Goal: Task Accomplishment & Management: Use online tool/utility

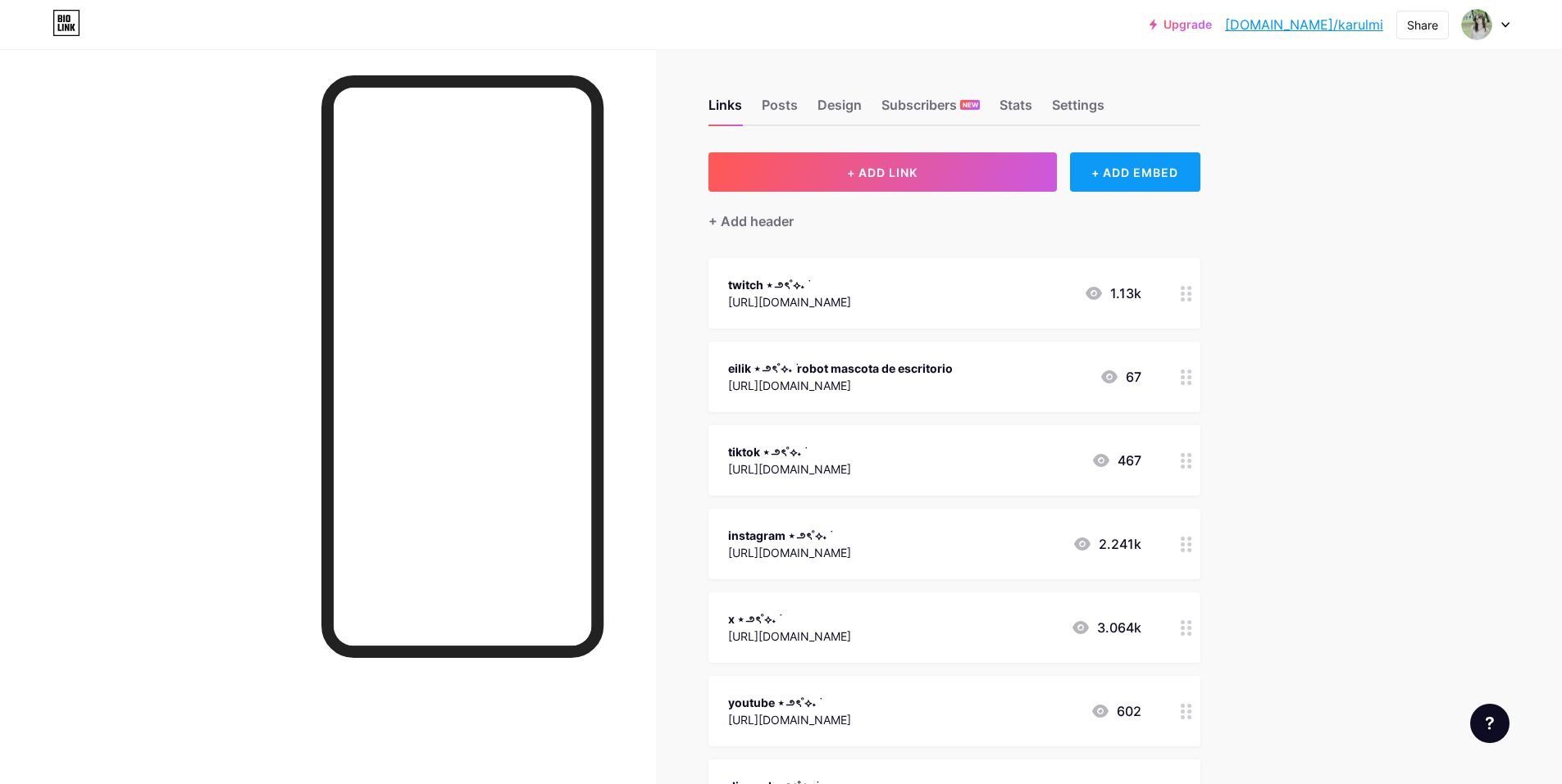
click at [1141, 173] on div "+ ADD EMBED" at bounding box center [1135, 172] width 131 height 40
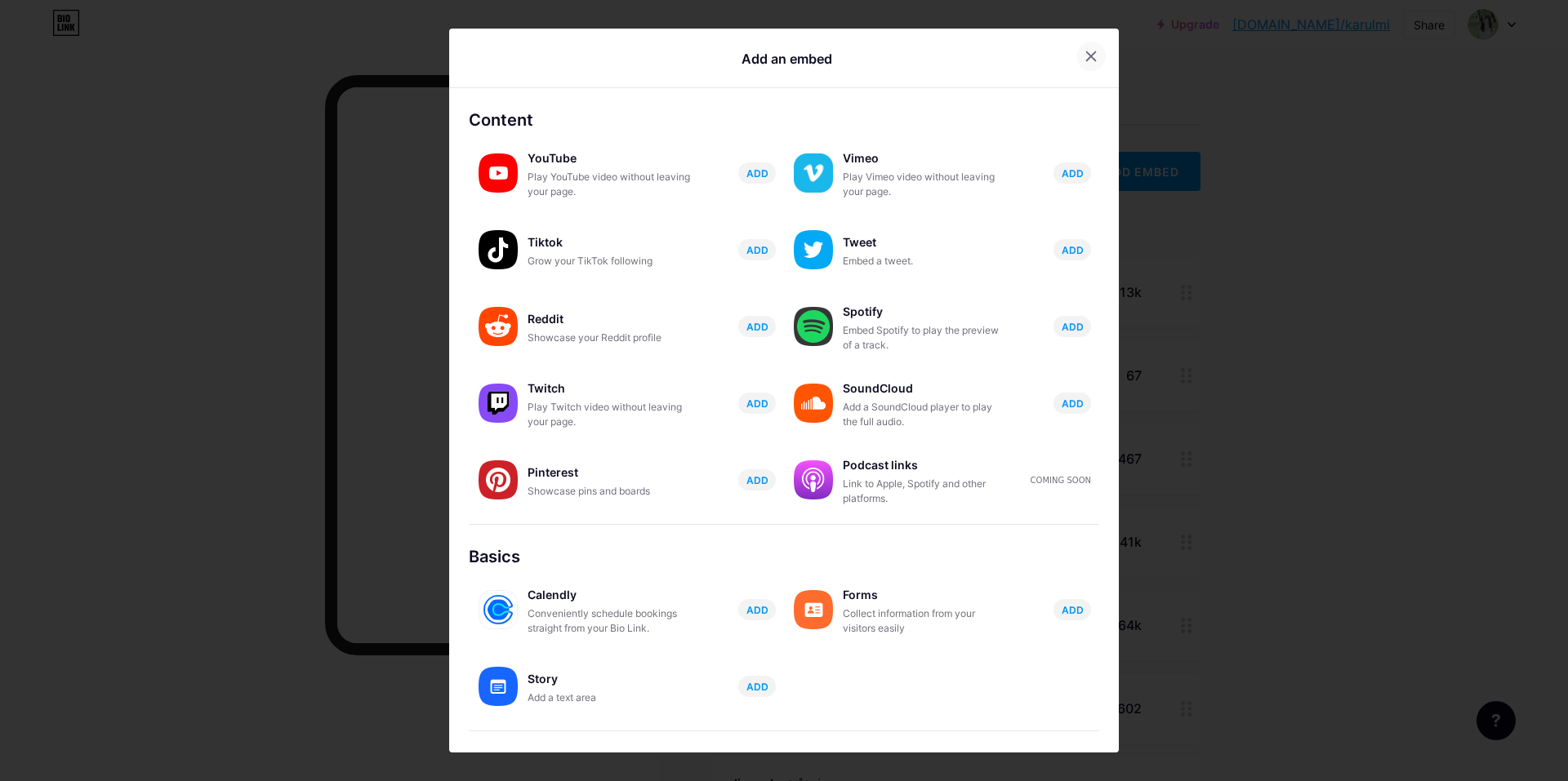
click at [1085, 50] on icon at bounding box center [1091, 57] width 13 height 13
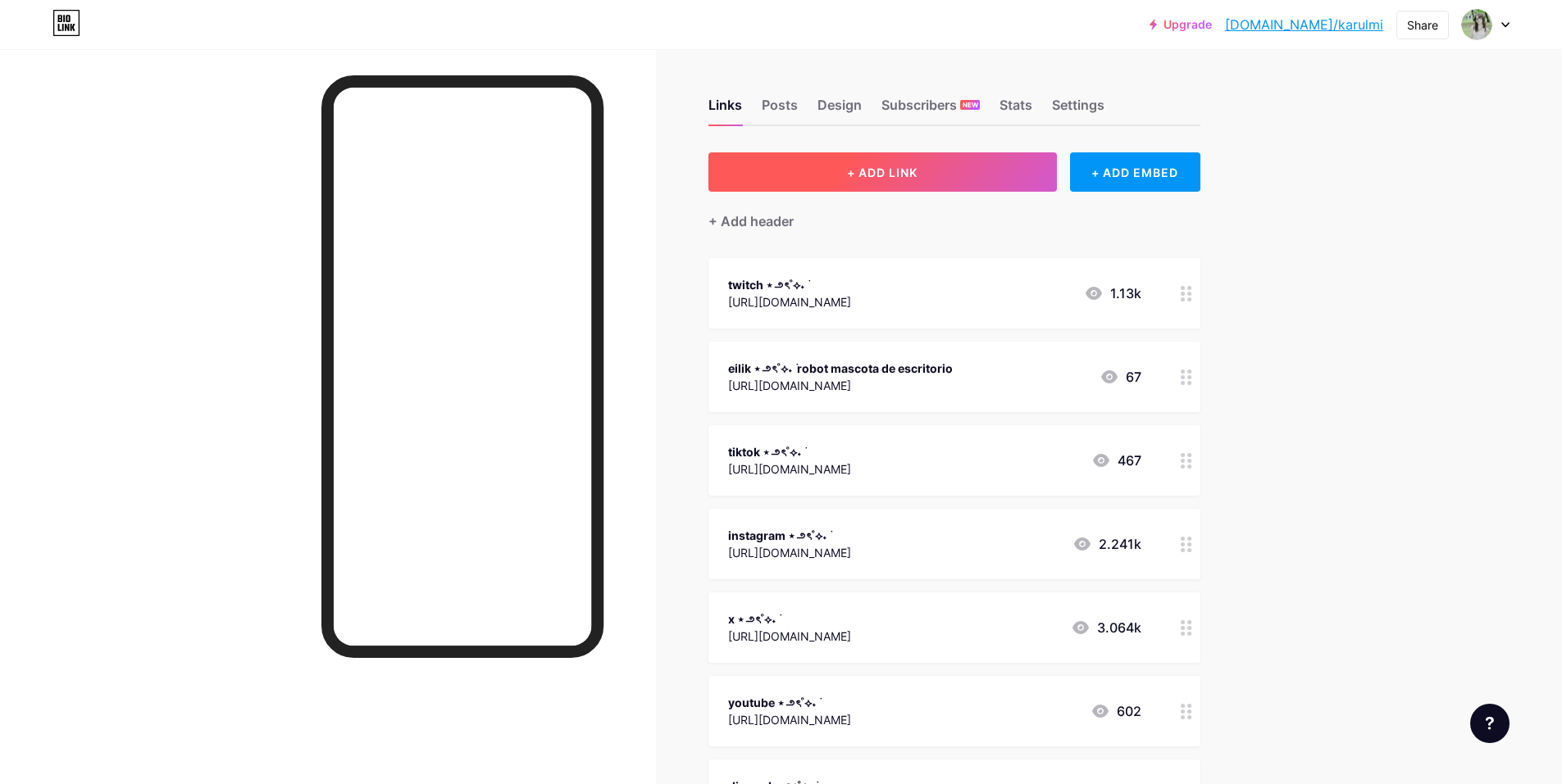
click at [974, 183] on button "+ ADD LINK" at bounding box center [883, 172] width 348 height 40
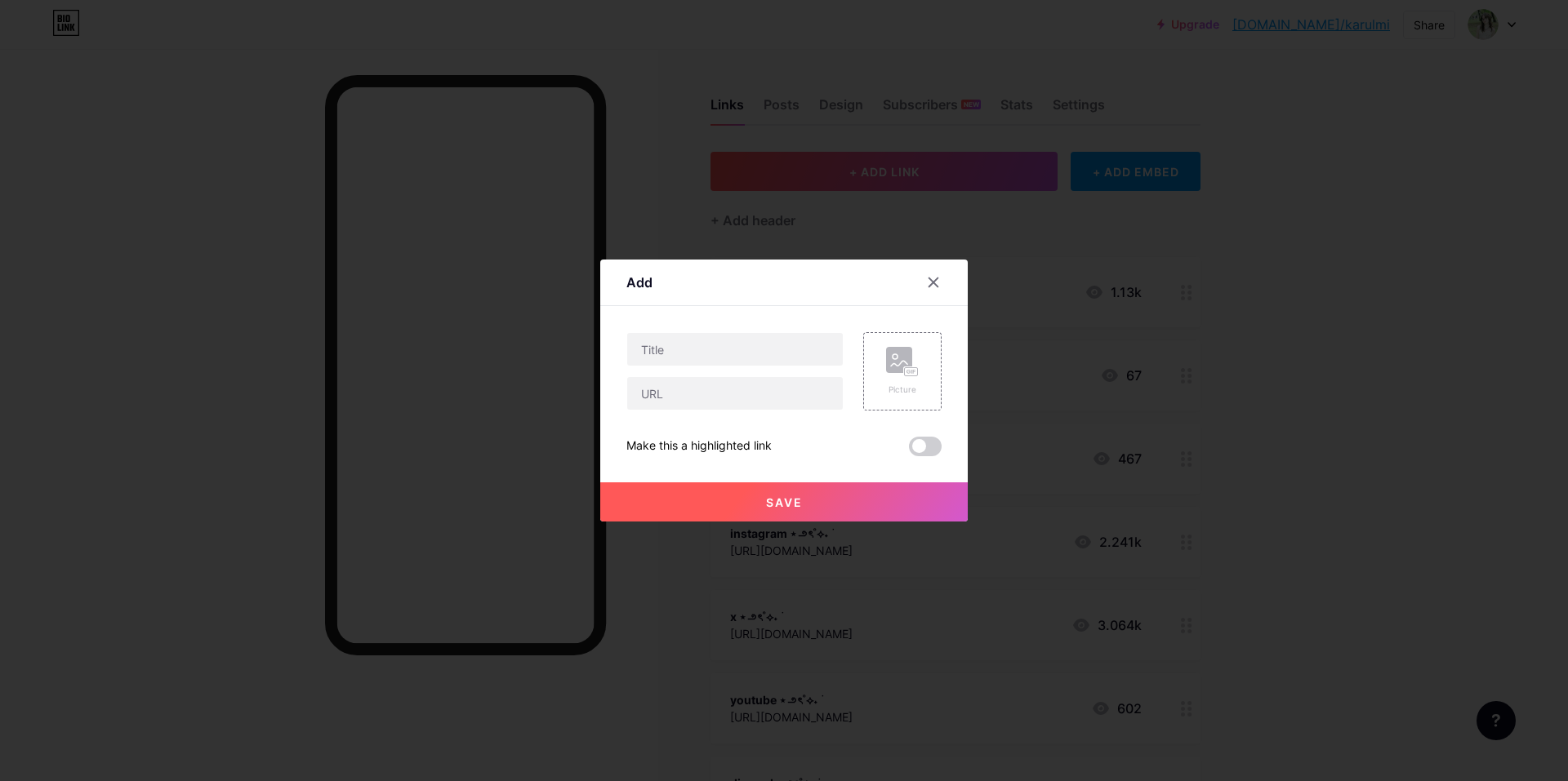
click at [771, 376] on div at bounding box center [735, 371] width 218 height 78
click at [772, 386] on input "text" at bounding box center [735, 394] width 216 height 33
paste input "[URL][DOMAIN_NAME]"
type input "[URL][DOMAIN_NAME]"
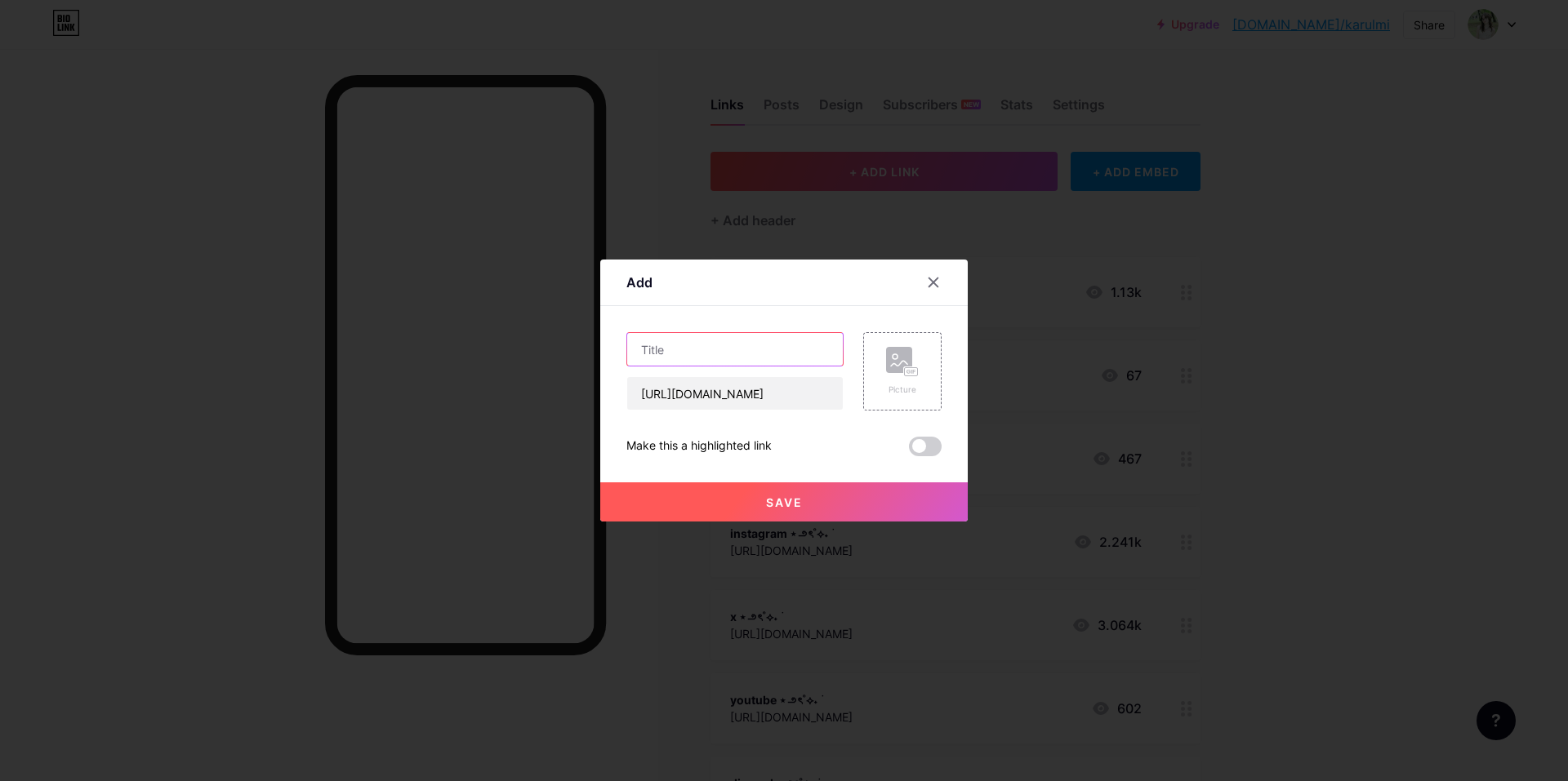
click at [766, 361] on input "text" at bounding box center [735, 350] width 216 height 33
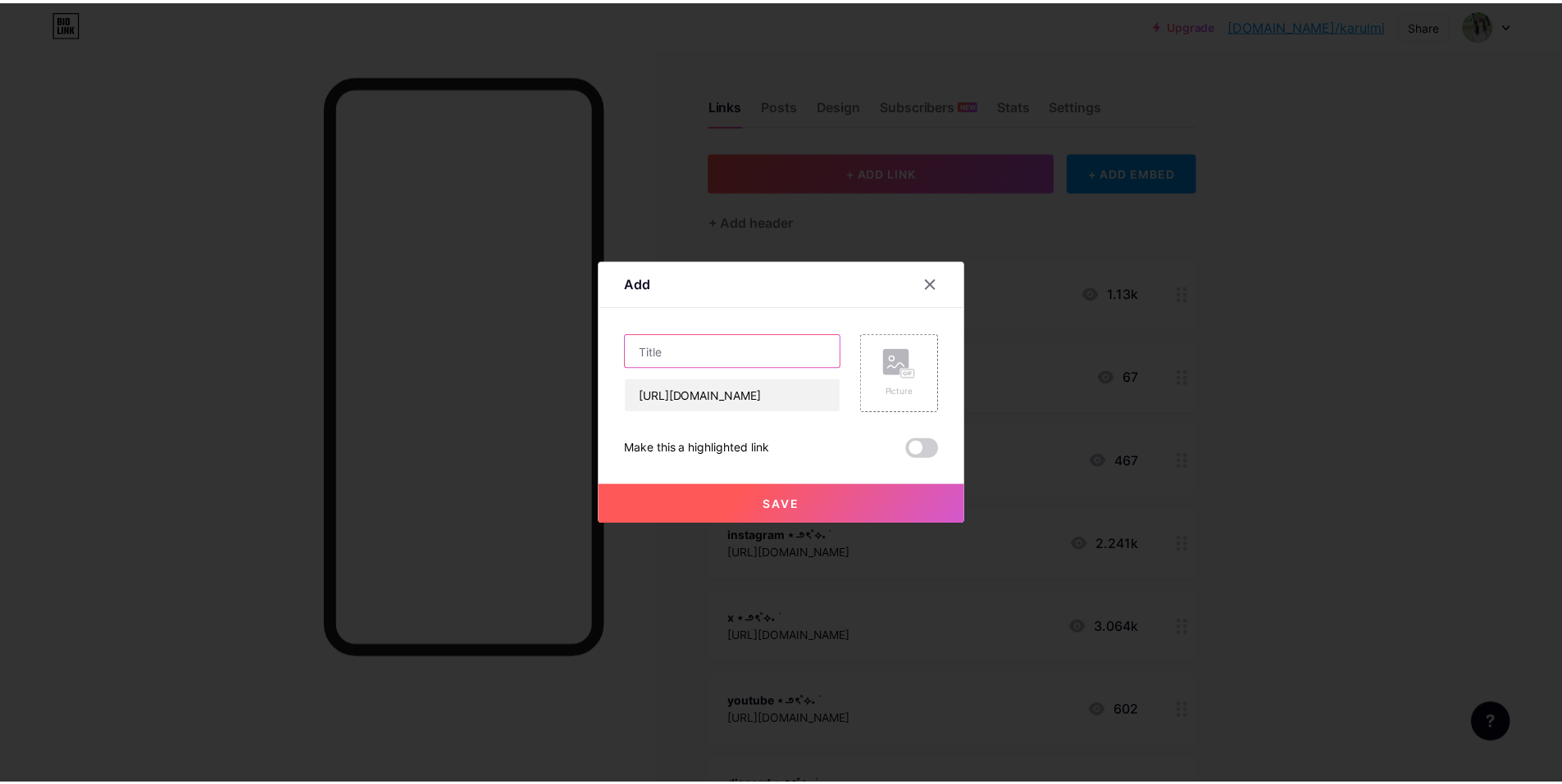
scroll to position [0, 0]
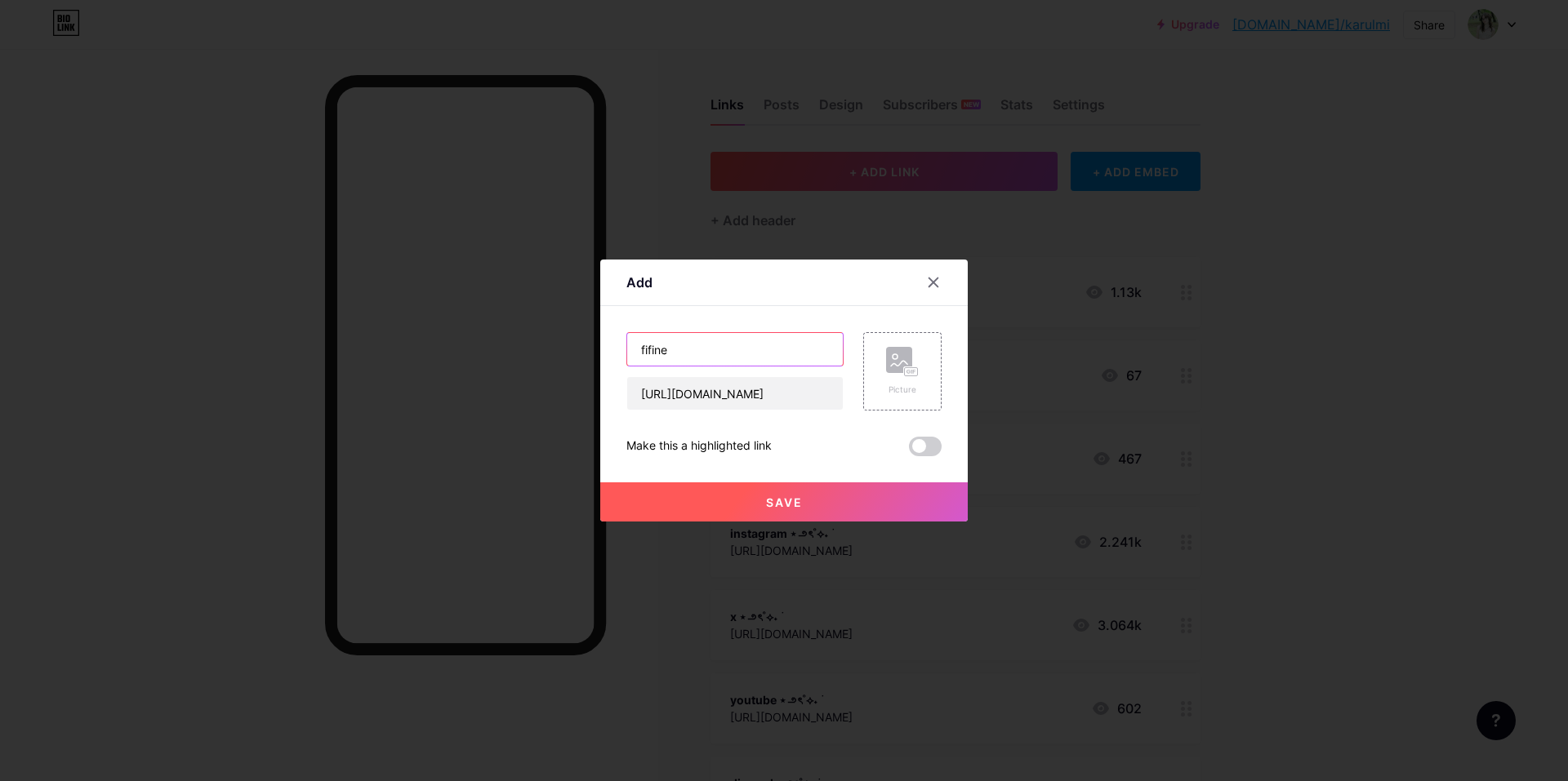
type input "fifine"
click at [817, 507] on button "Save" at bounding box center [784, 502] width 368 height 39
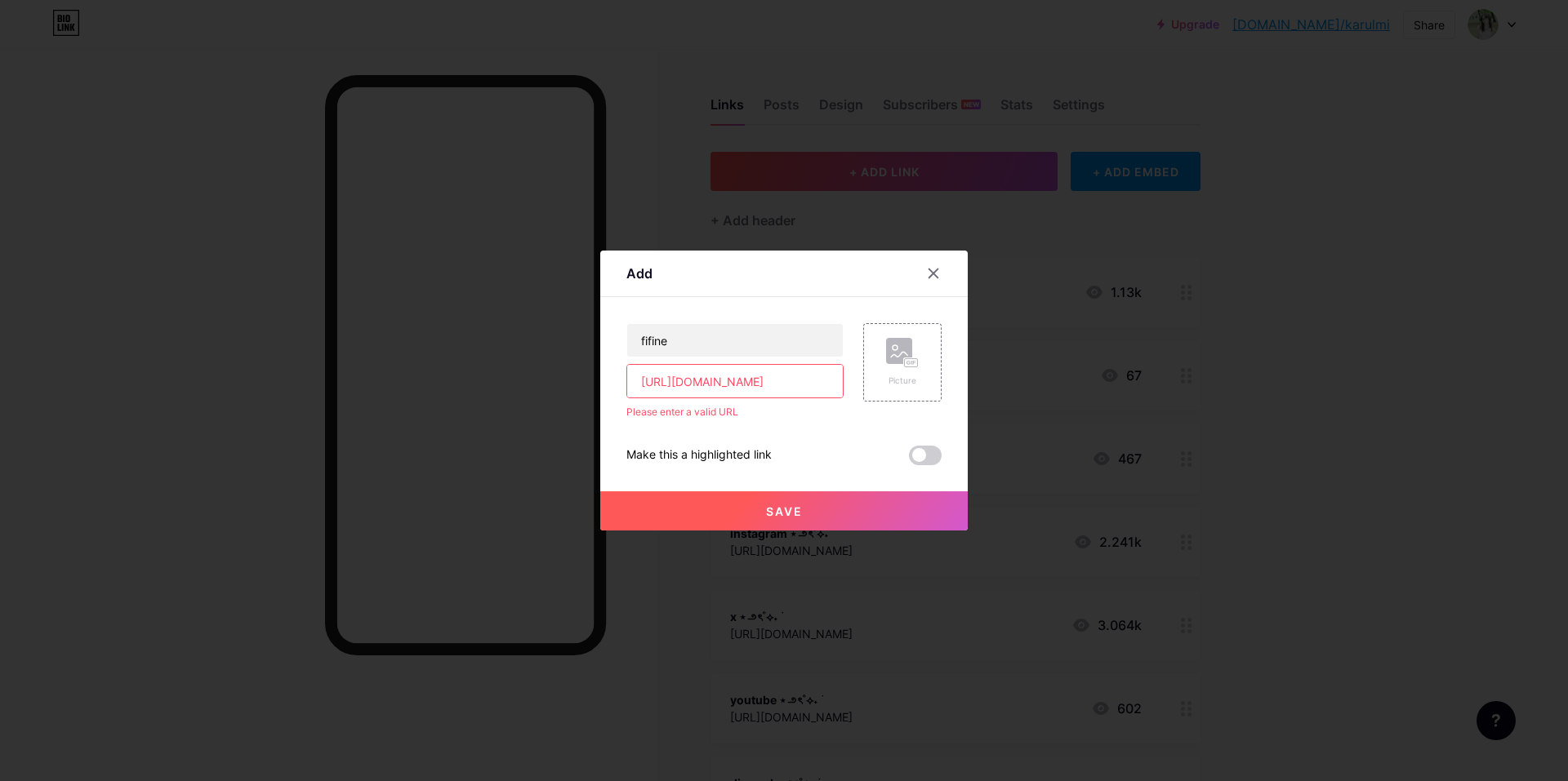
click at [761, 376] on input "[URL][DOMAIN_NAME]" at bounding box center [735, 381] width 216 height 33
click at [672, 388] on input "[URL][DOMAIN_NAME]" at bounding box center [735, 381] width 216 height 33
click at [643, 389] on input "[URL][DOMAIN_NAME]" at bounding box center [735, 381] width 216 height 33
click at [640, 389] on input "[URL][DOMAIN_NAME]" at bounding box center [735, 381] width 216 height 33
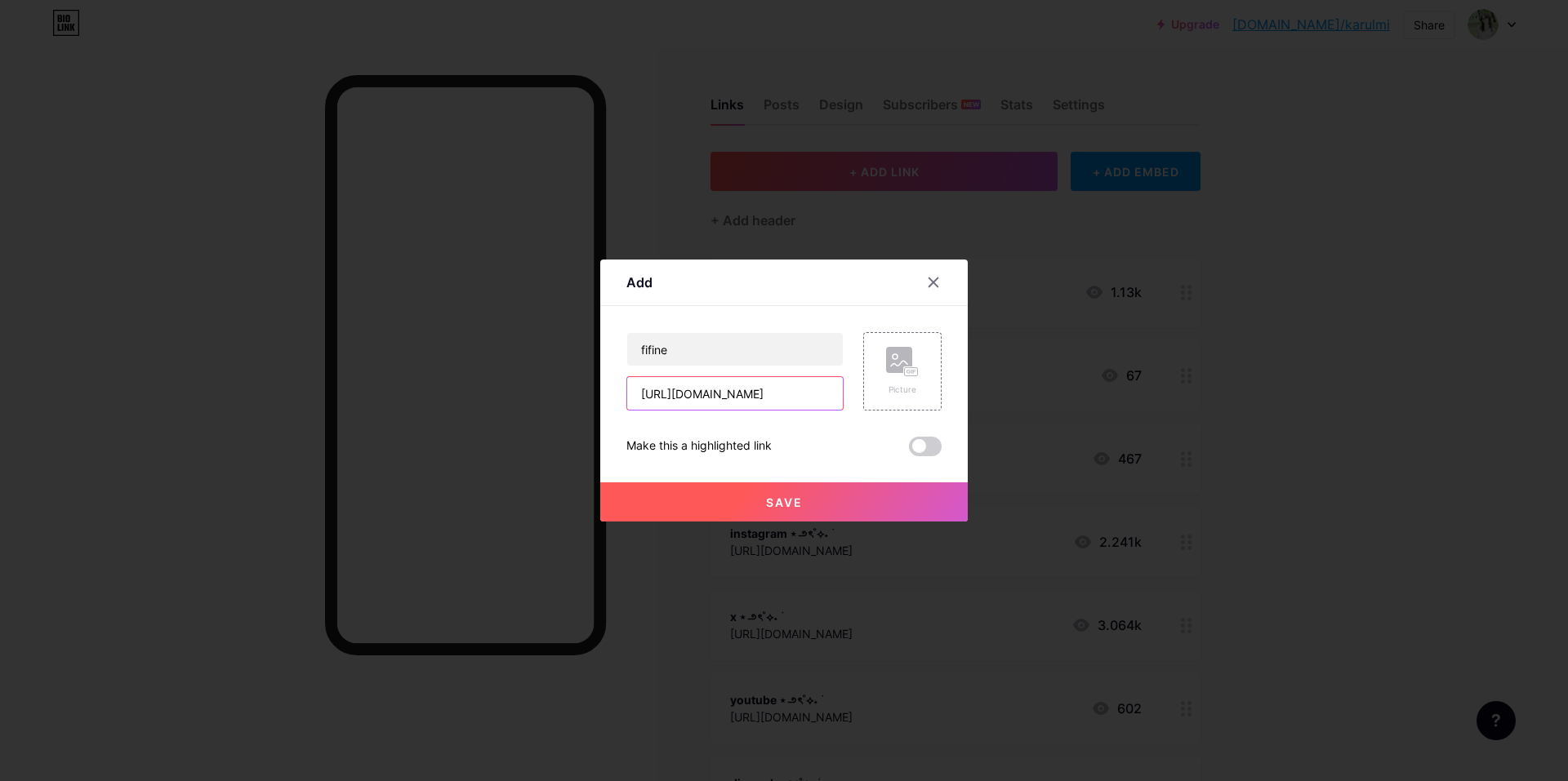
type input "[URL][DOMAIN_NAME]"
click at [731, 498] on button "Save" at bounding box center [784, 502] width 368 height 39
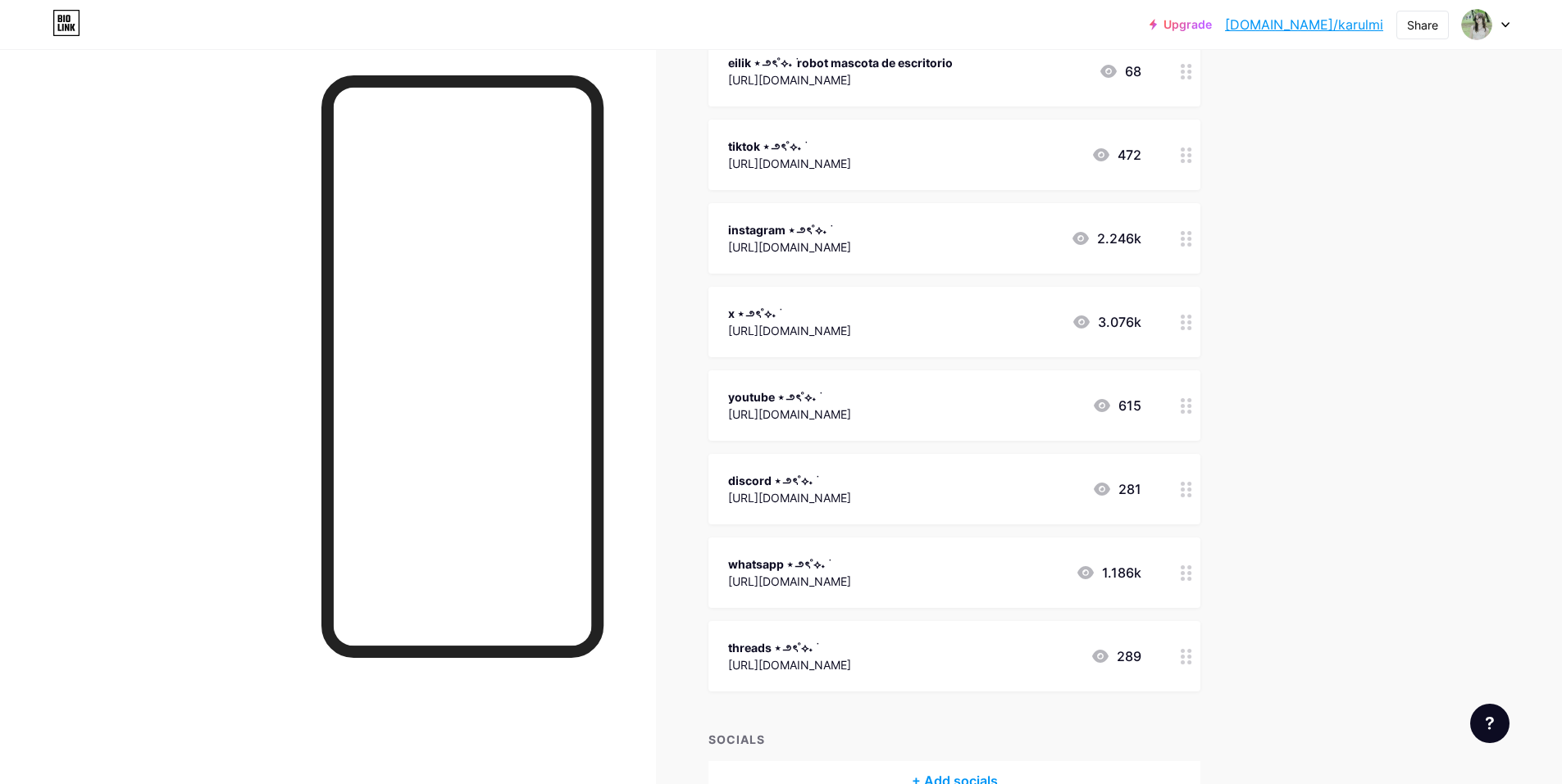
drag, startPoint x: 1378, startPoint y: 494, endPoint x: 1368, endPoint y: 558, distance: 64.8
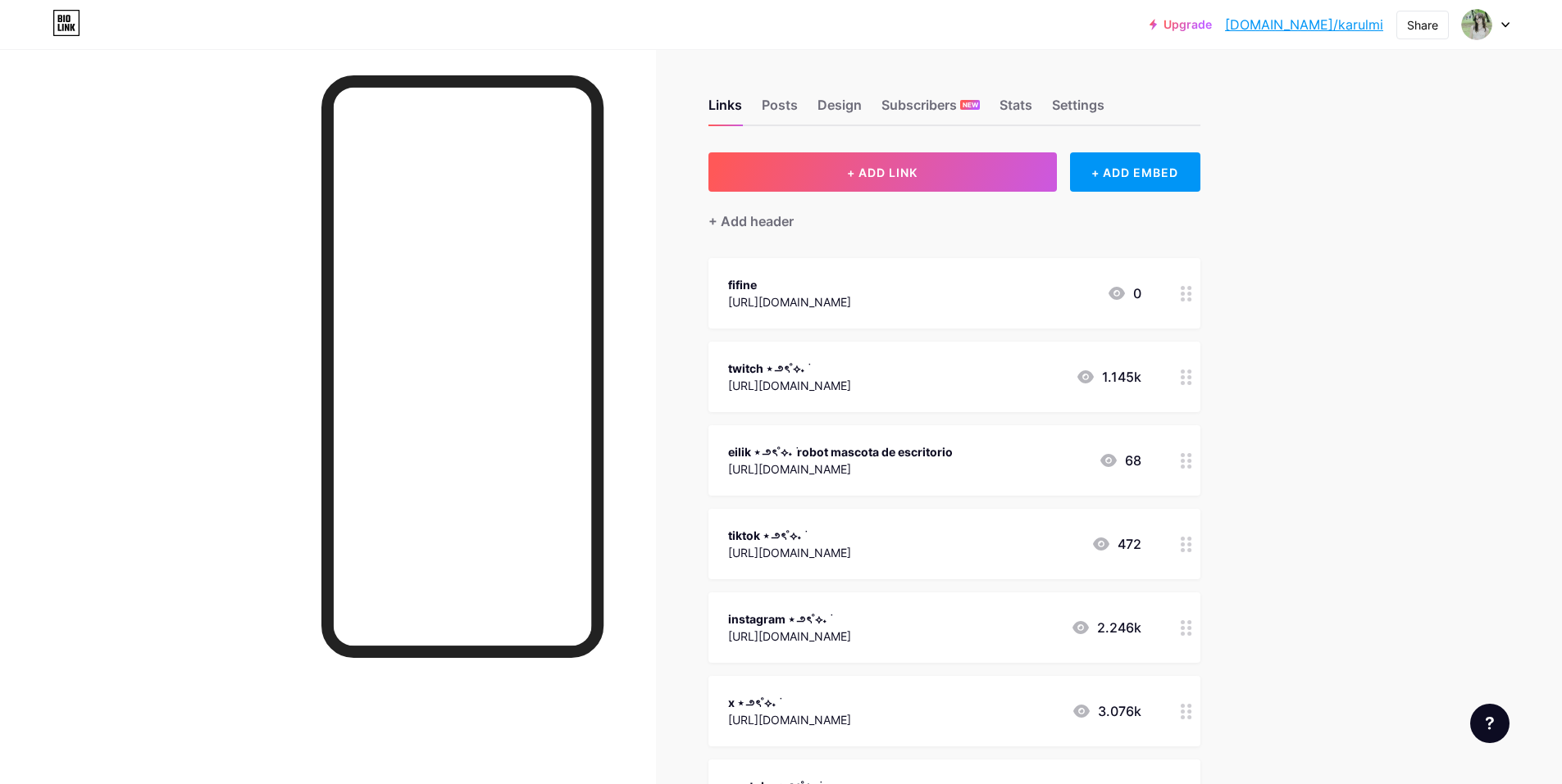
drag, startPoint x: 1298, startPoint y: 693, endPoint x: 1295, endPoint y: 601, distance: 92.0
drag, startPoint x: 826, startPoint y: 283, endPoint x: 773, endPoint y: 288, distance: 53.2
click at [773, 288] on div "twitch ⋆౨ৎ˚⟡˖ ࣪" at bounding box center [789, 285] width 123 height 17
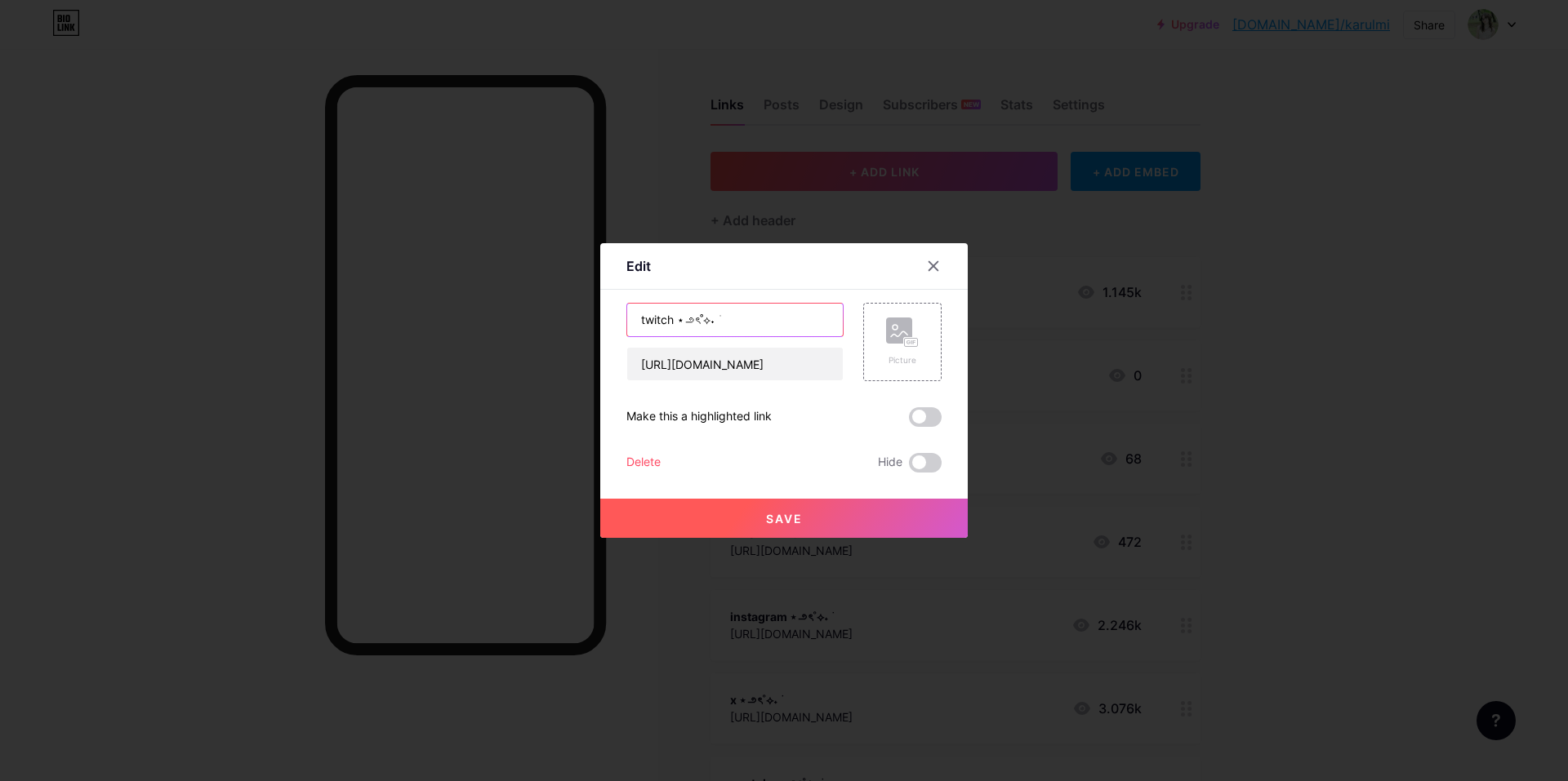
drag, startPoint x: 758, startPoint y: 325, endPoint x: 672, endPoint y: 335, distance: 86.6
click at [672, 335] on input "twitch ⋆౨ৎ˚⟡˖ ࣪" at bounding box center [735, 320] width 216 height 33
click at [934, 263] on div at bounding box center [933, 266] width 30 height 30
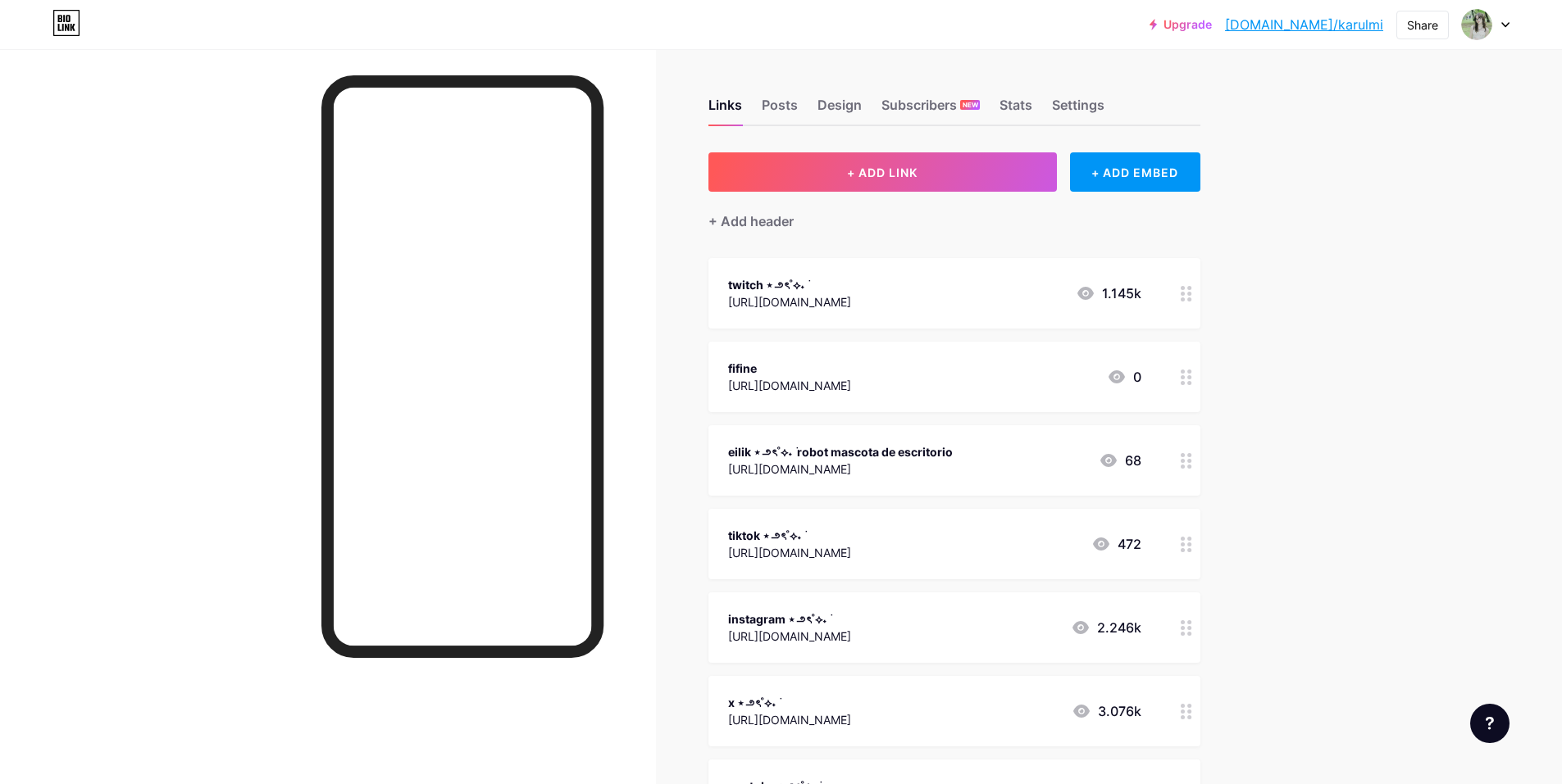
click at [1185, 378] on circle at bounding box center [1183, 377] width 4 height 4
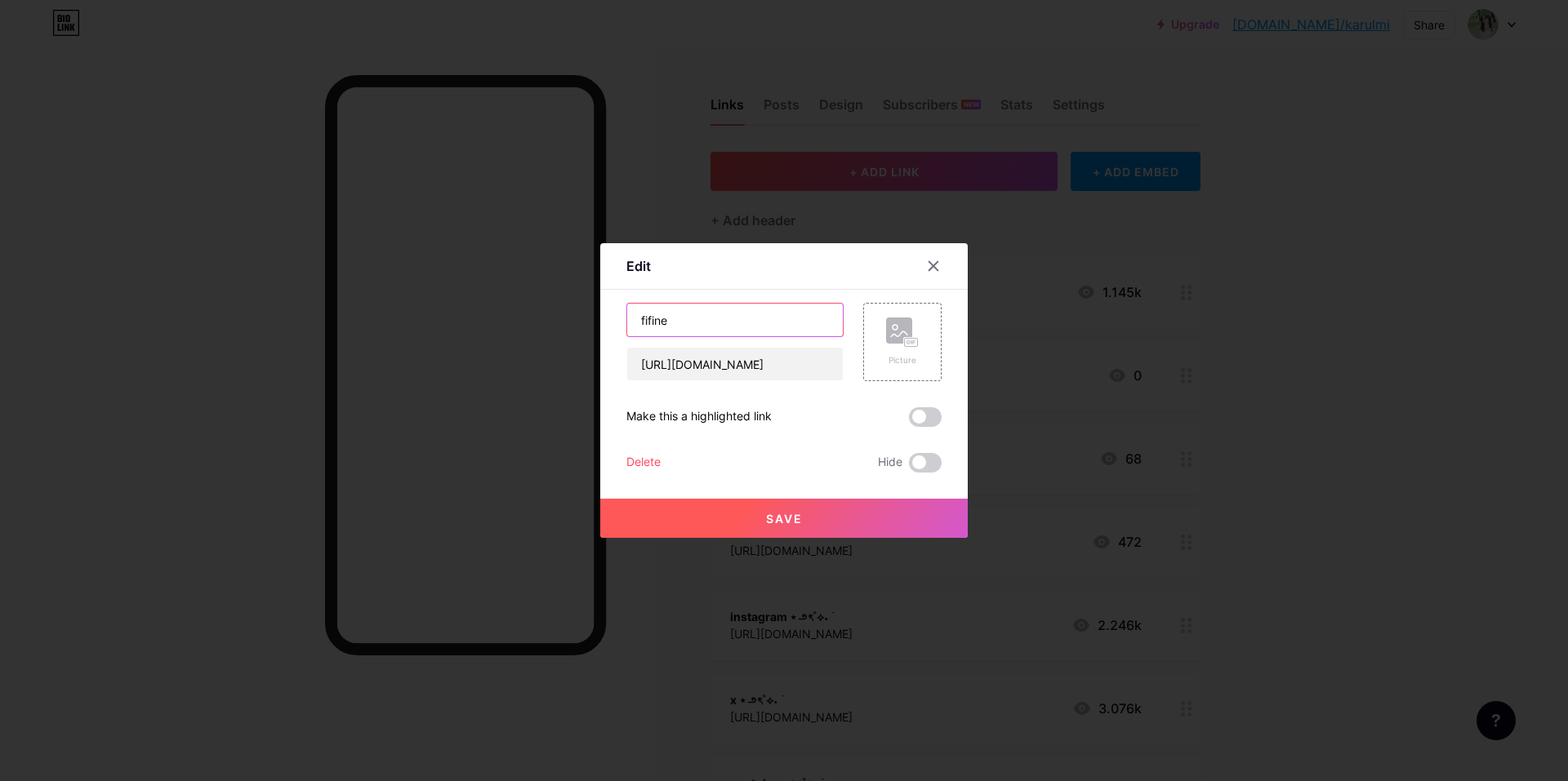
click at [666, 314] on input "fifine" at bounding box center [735, 320] width 216 height 33
drag, startPoint x: 668, startPoint y: 325, endPoint x: 585, endPoint y: 325, distance: 83.0
click at [585, 325] on div "Edit Content YouTube Play YouTube video without leaving your page. ADD Vimeo Pl…" at bounding box center [784, 390] width 1568 height 781
paste input "⋆౨ৎ˚⟡˖ ࣪"
type input "micrófono ⋆౨ৎ˚⟡˖ fifine k688ct"
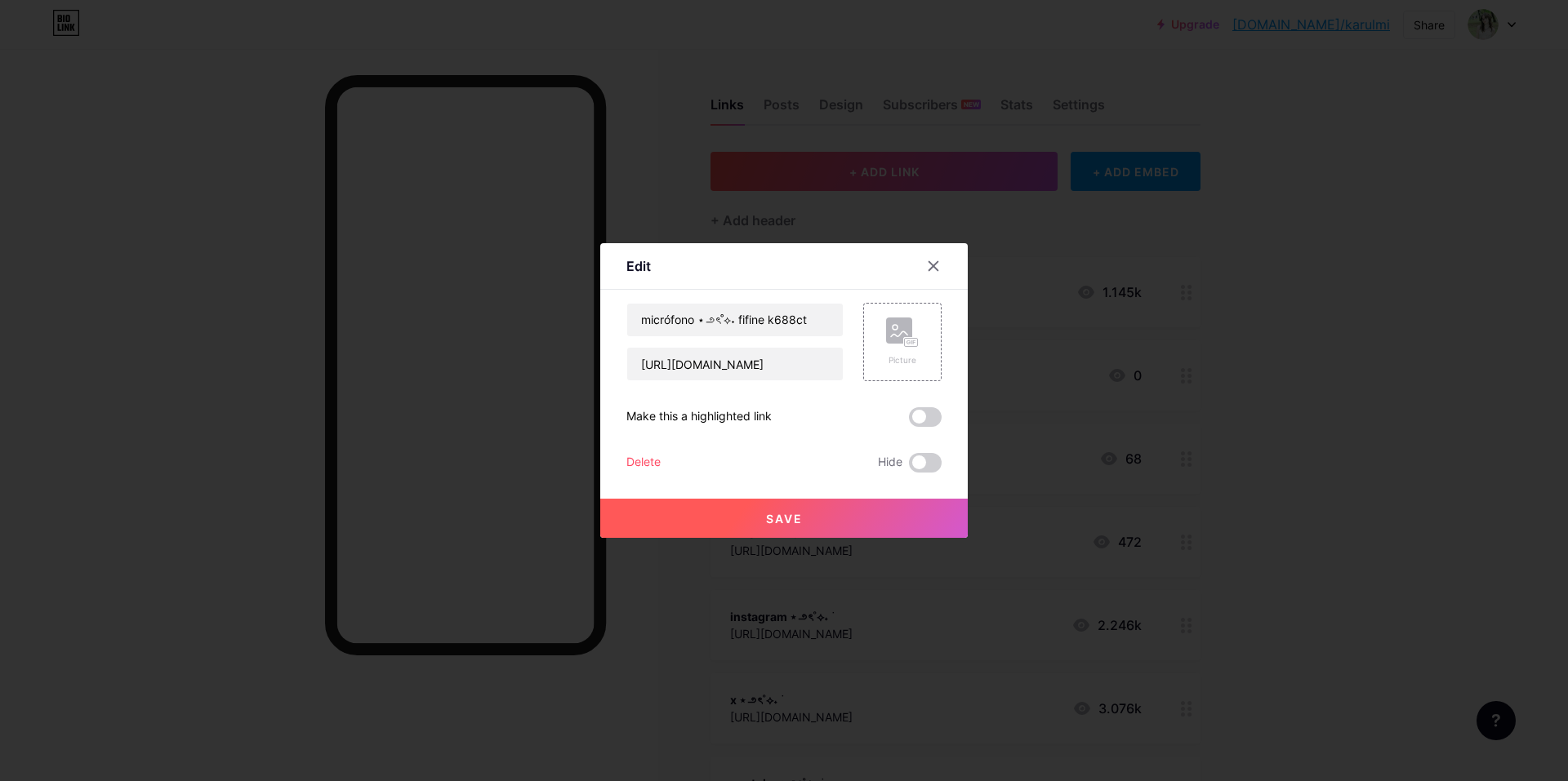
click at [888, 516] on button "Save" at bounding box center [784, 518] width 368 height 39
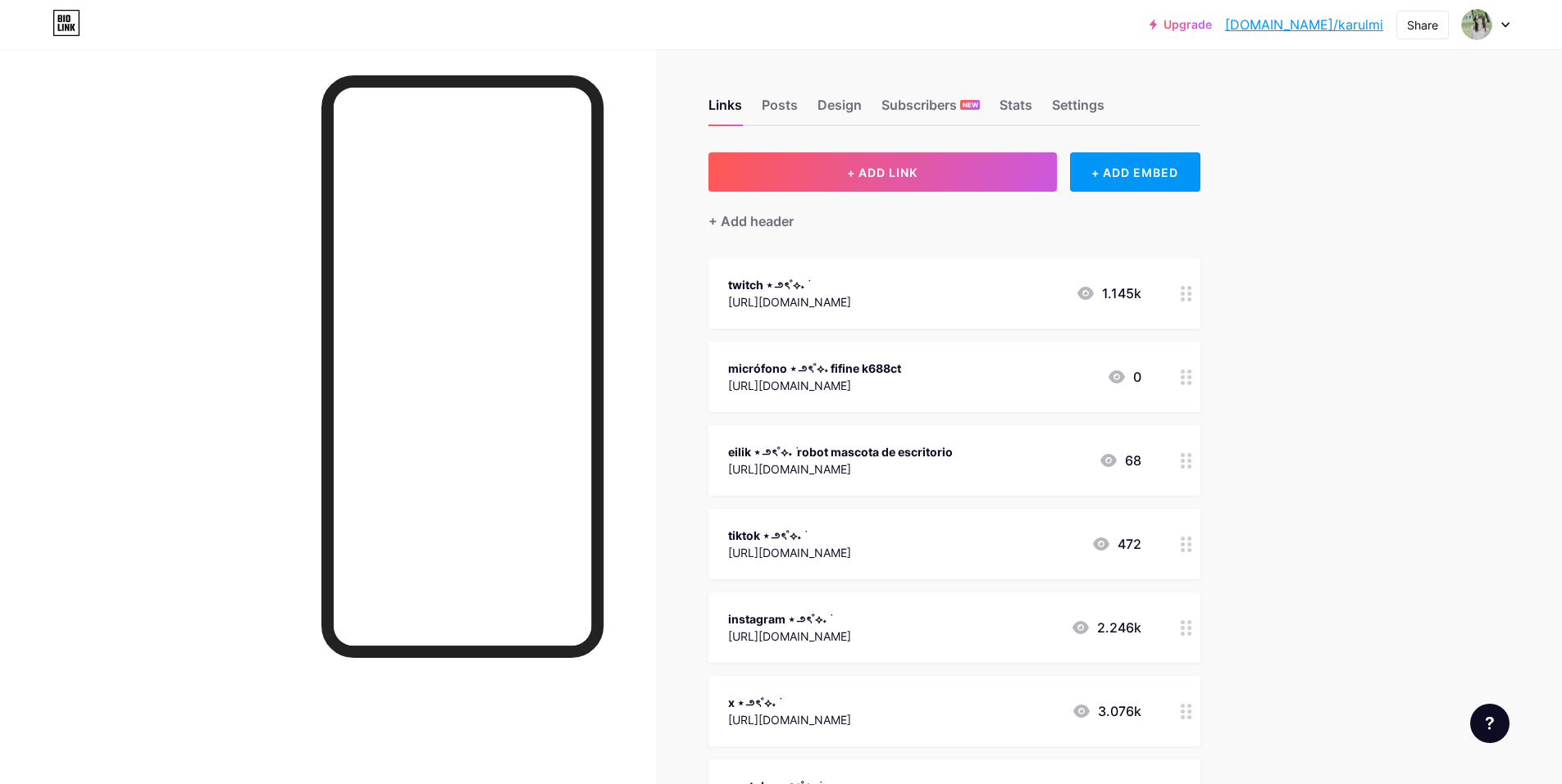
drag, startPoint x: 955, startPoint y: 373, endPoint x: 726, endPoint y: 375, distance: 229.0
click at [726, 375] on div "micrófono ⋆౨ৎ˚⟡˖ fifine k688ct [URL][DOMAIN_NAME] 0" at bounding box center [955, 377] width 492 height 71
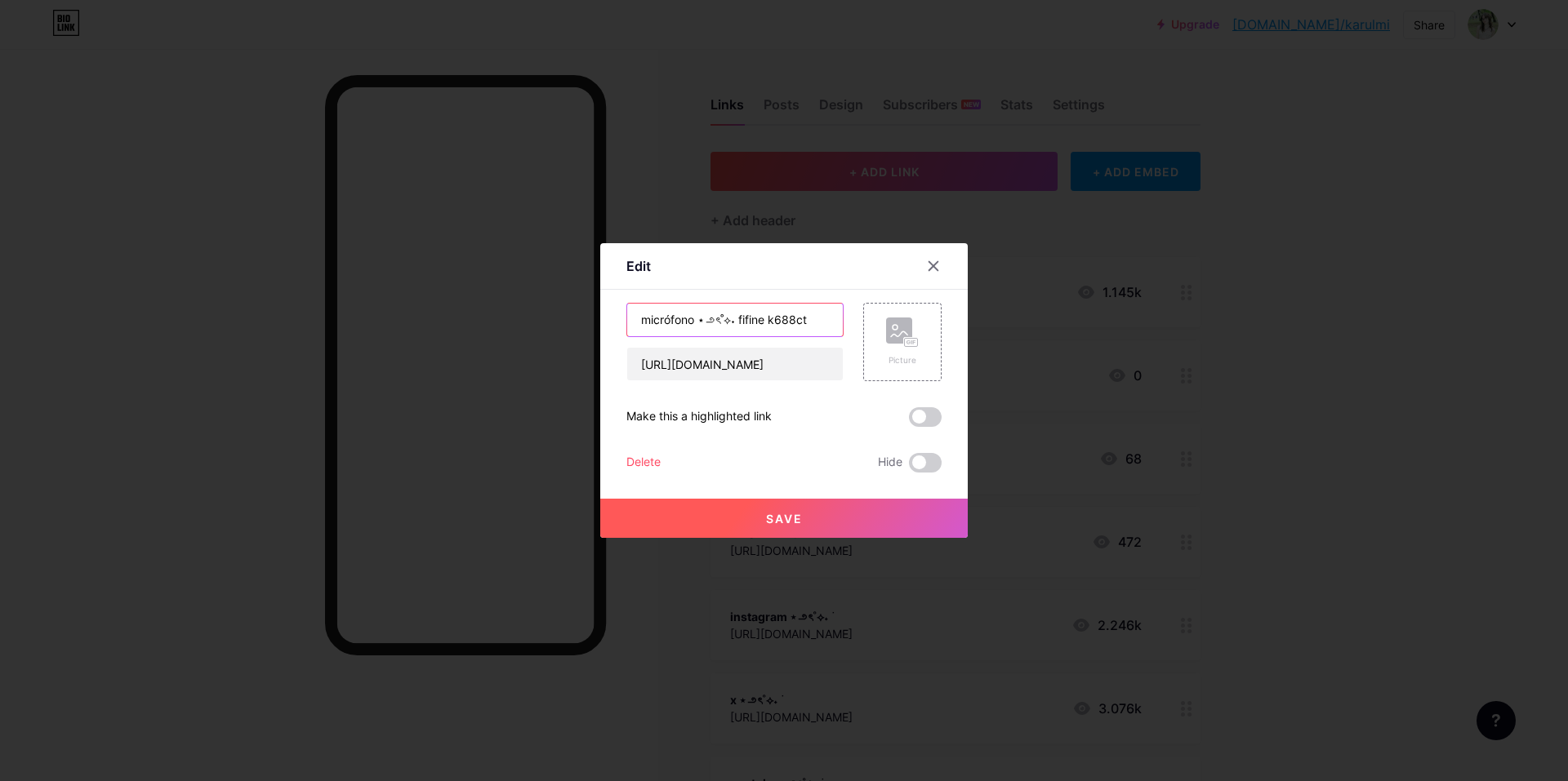
drag, startPoint x: 772, startPoint y: 325, endPoint x: 584, endPoint y: 317, distance: 188.2
click at [584, 317] on div "Edit Content YouTube Play YouTube video without leaving your page. ADD Vimeo Pl…" at bounding box center [784, 390] width 1568 height 781
click at [1046, 259] on div at bounding box center [784, 390] width 1568 height 781
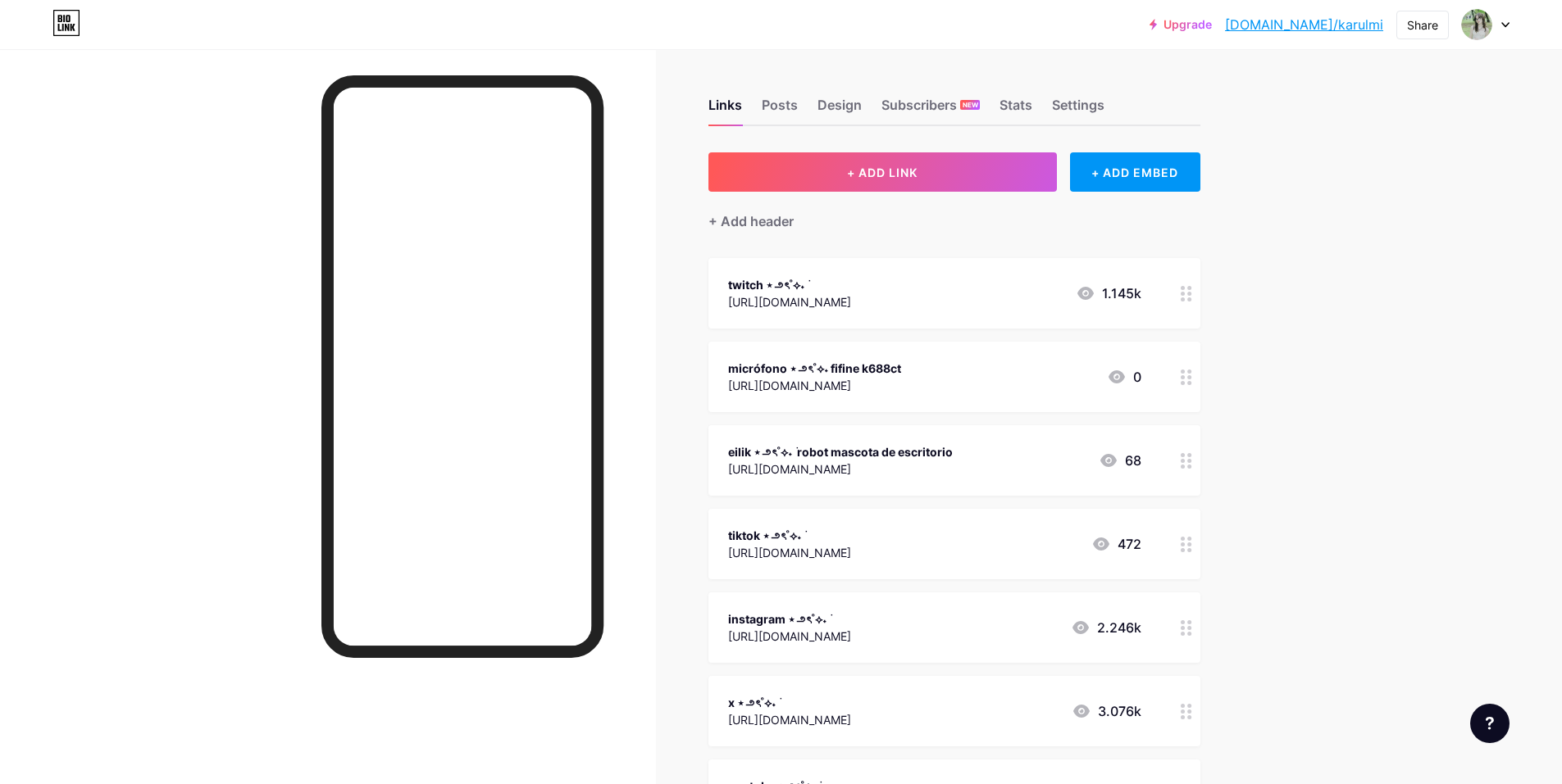
drag, startPoint x: 757, startPoint y: 396, endPoint x: 1060, endPoint y: 389, distance: 303.1
click at [1060, 389] on div "micrófono ⋆౨ৎ˚⟡˖ fifine k688ct [URL][DOMAIN_NAME] 0" at bounding box center [955, 377] width 492 height 71
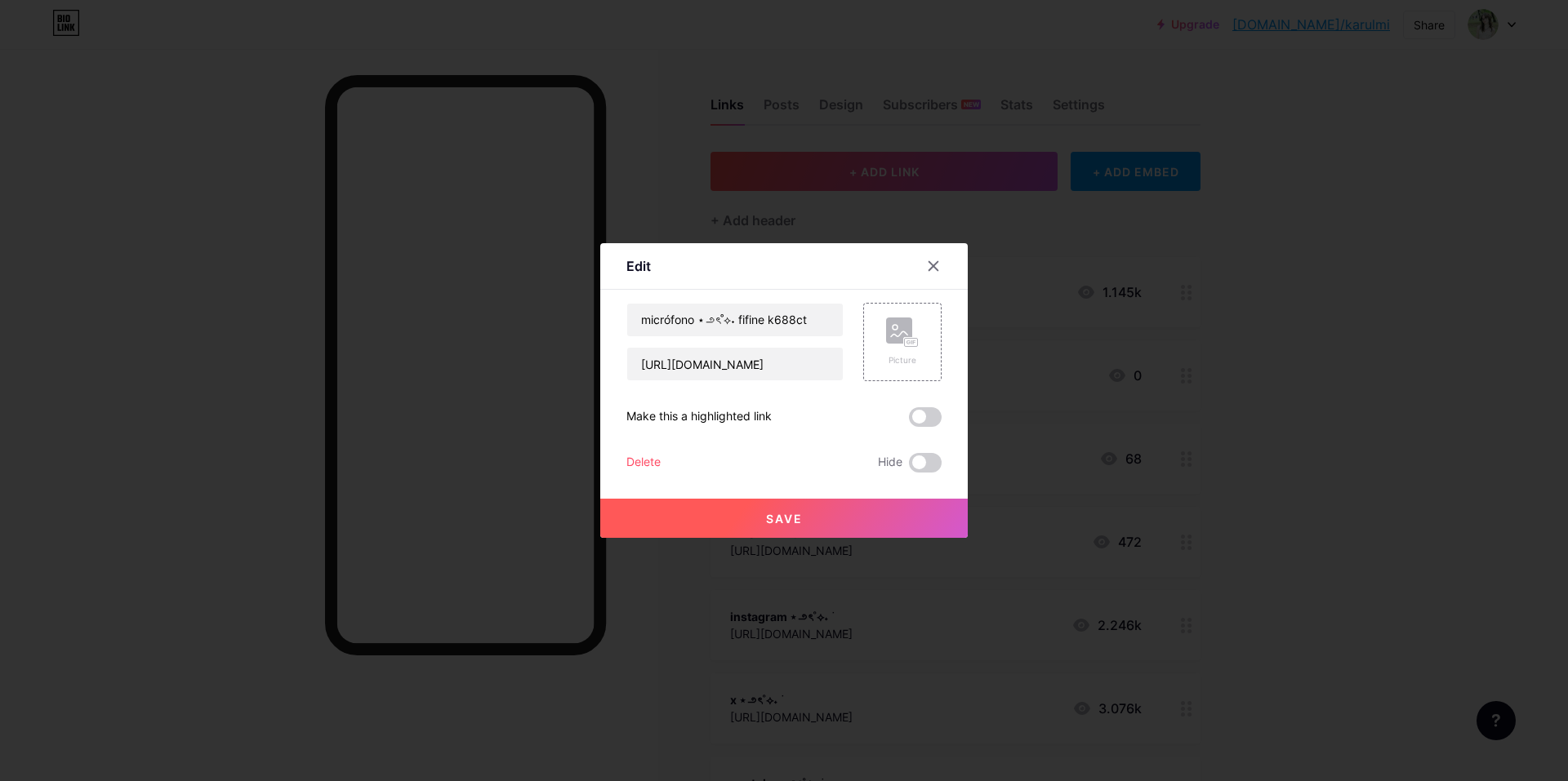
click at [754, 71] on div at bounding box center [784, 390] width 1568 height 781
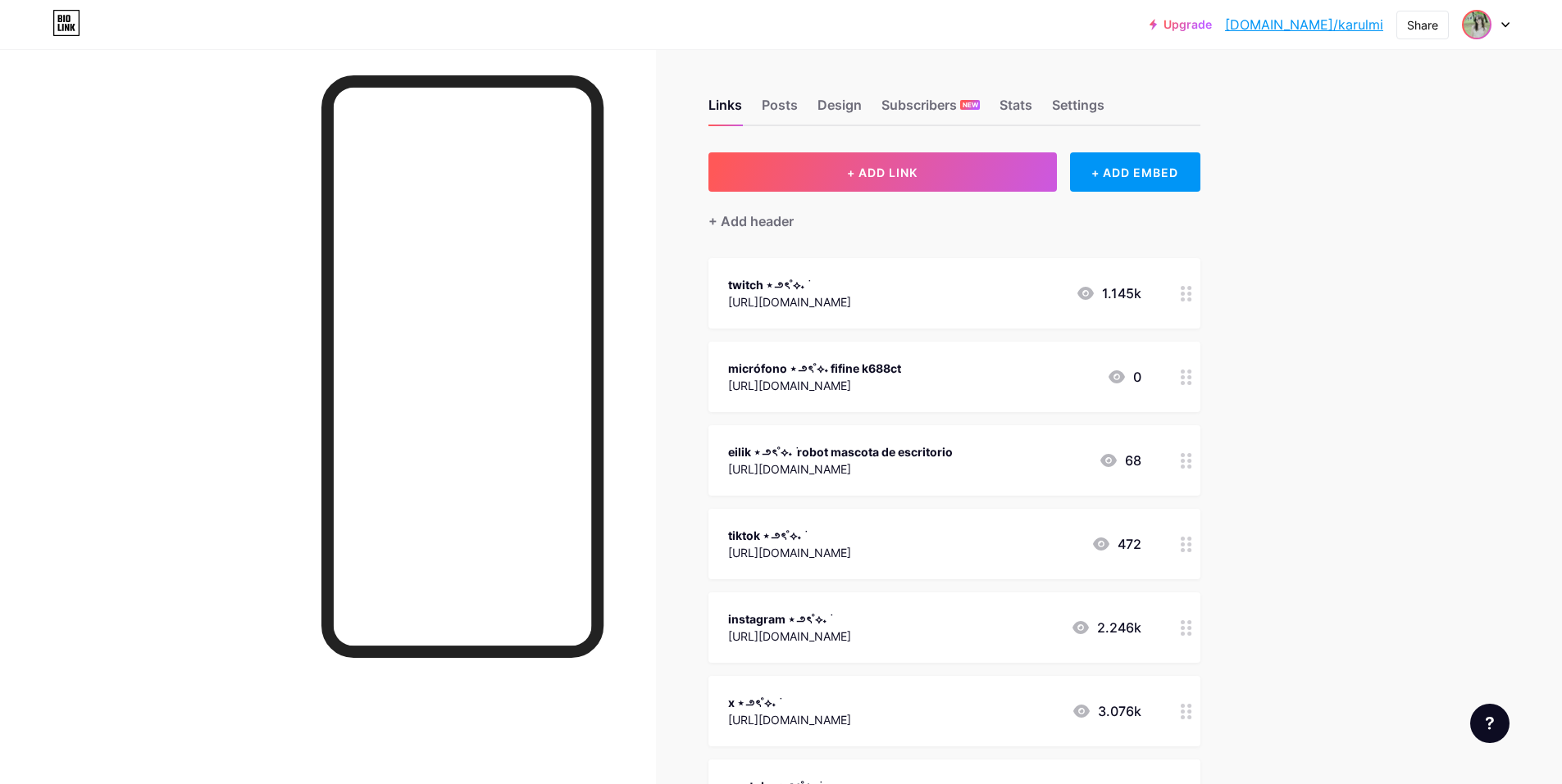
drag, startPoint x: 1504, startPoint y: 31, endPoint x: 1489, endPoint y: 32, distance: 15.0
click at [1502, 31] on div at bounding box center [1486, 24] width 47 height 30
click at [1484, 32] on img at bounding box center [1476, 24] width 26 height 26
click at [1481, 32] on img at bounding box center [1476, 24] width 26 height 26
click at [1344, 30] on link "[DOMAIN_NAME]/karulmi" at bounding box center [1305, 24] width 159 height 19
